Goal: Information Seeking & Learning: Understand process/instructions

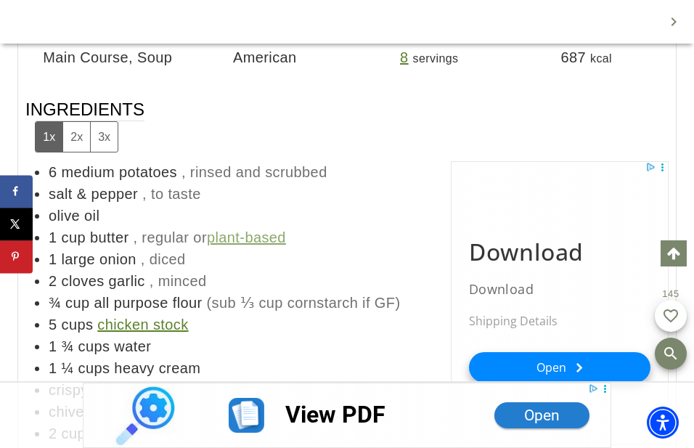
scroll to position [7928, 0]
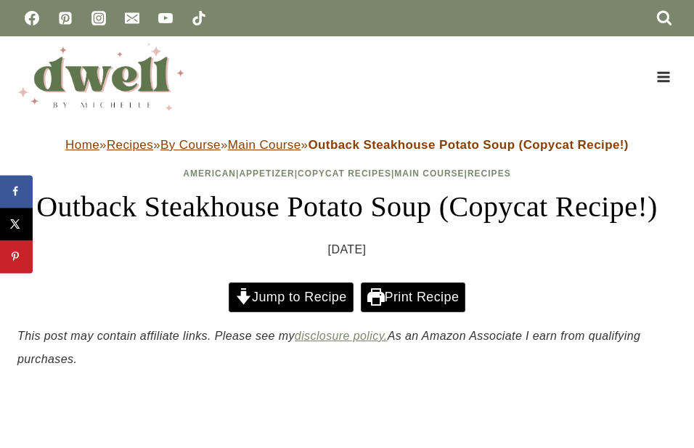
click at [268, 312] on link "Jump to Recipe" at bounding box center [291, 297] width 125 height 30
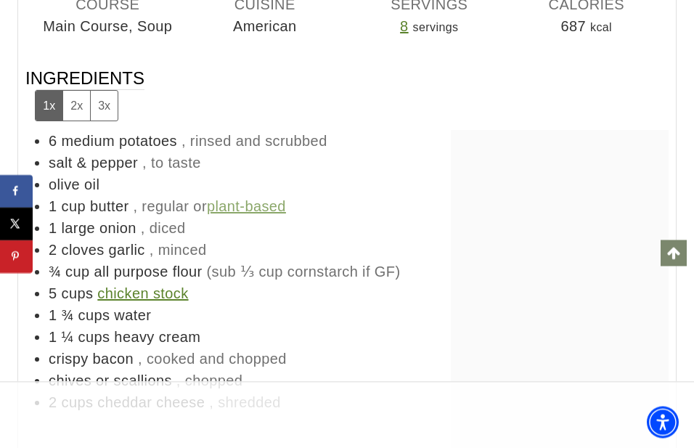
scroll to position [7489, 0]
